Goal: Share content

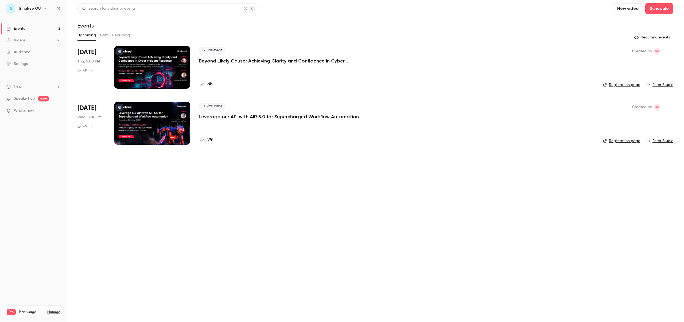
click at [145, 64] on div at bounding box center [152, 67] width 76 height 43
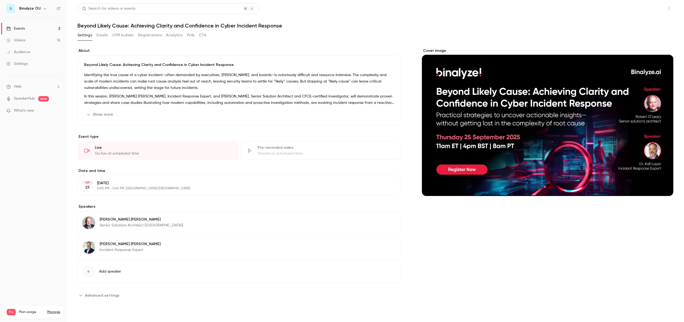
click at [652, 6] on button "Share" at bounding box center [649, 8] width 21 height 11
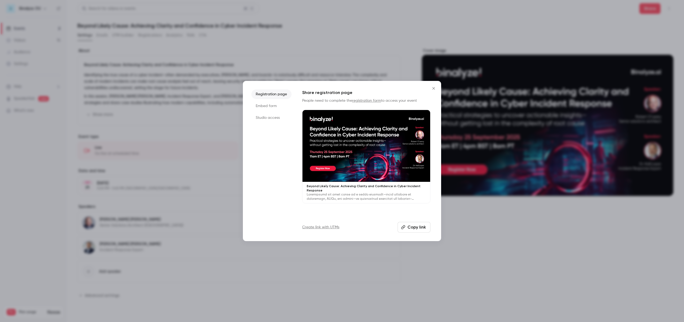
click at [271, 109] on li "Embed form" at bounding box center [271, 106] width 40 height 10
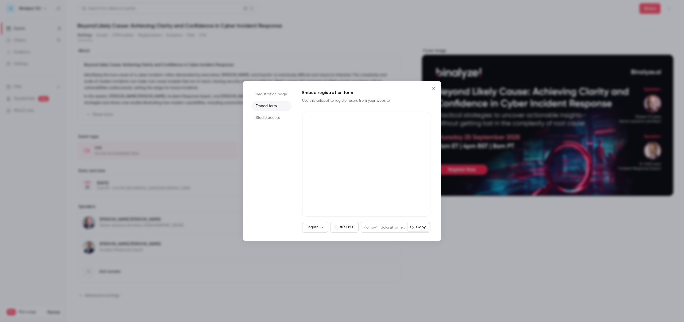
click at [269, 114] on li "Studio access" at bounding box center [271, 118] width 40 height 10
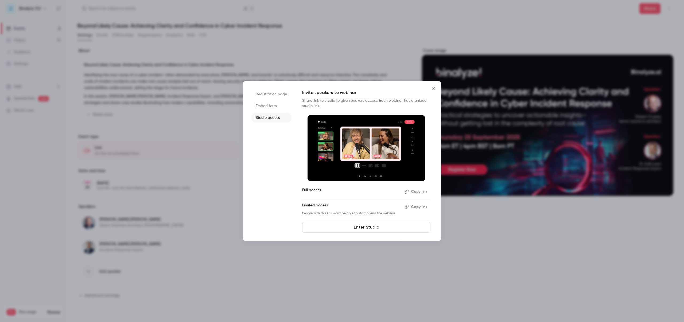
click at [269, 93] on li "Registration page" at bounding box center [271, 94] width 40 height 10
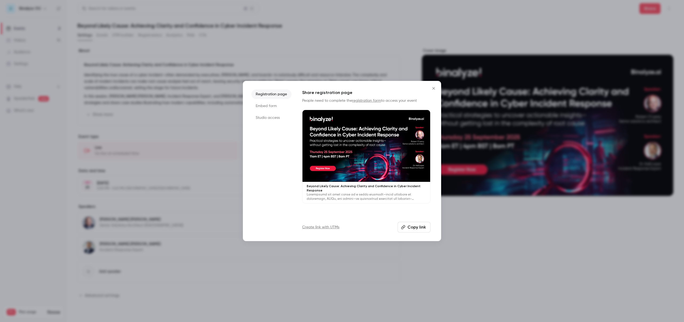
click at [262, 104] on li "Embed form" at bounding box center [271, 106] width 40 height 10
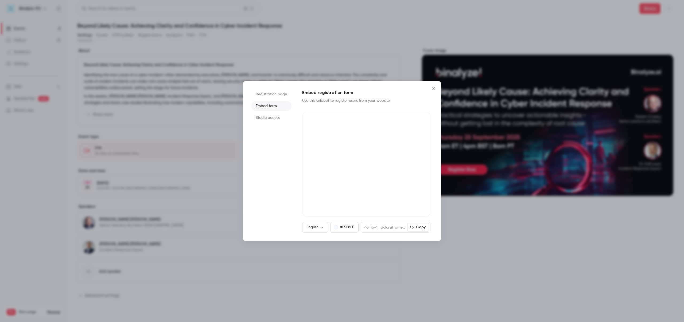
click at [265, 115] on li "Studio access" at bounding box center [271, 118] width 40 height 10
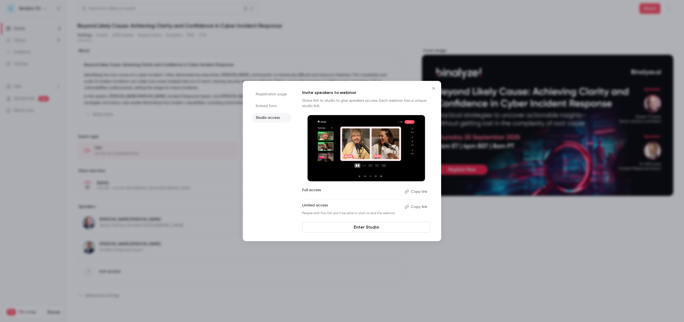
click at [434, 89] on icon "Close" at bounding box center [433, 88] width 2 height 2
